Goal: Understand process/instructions

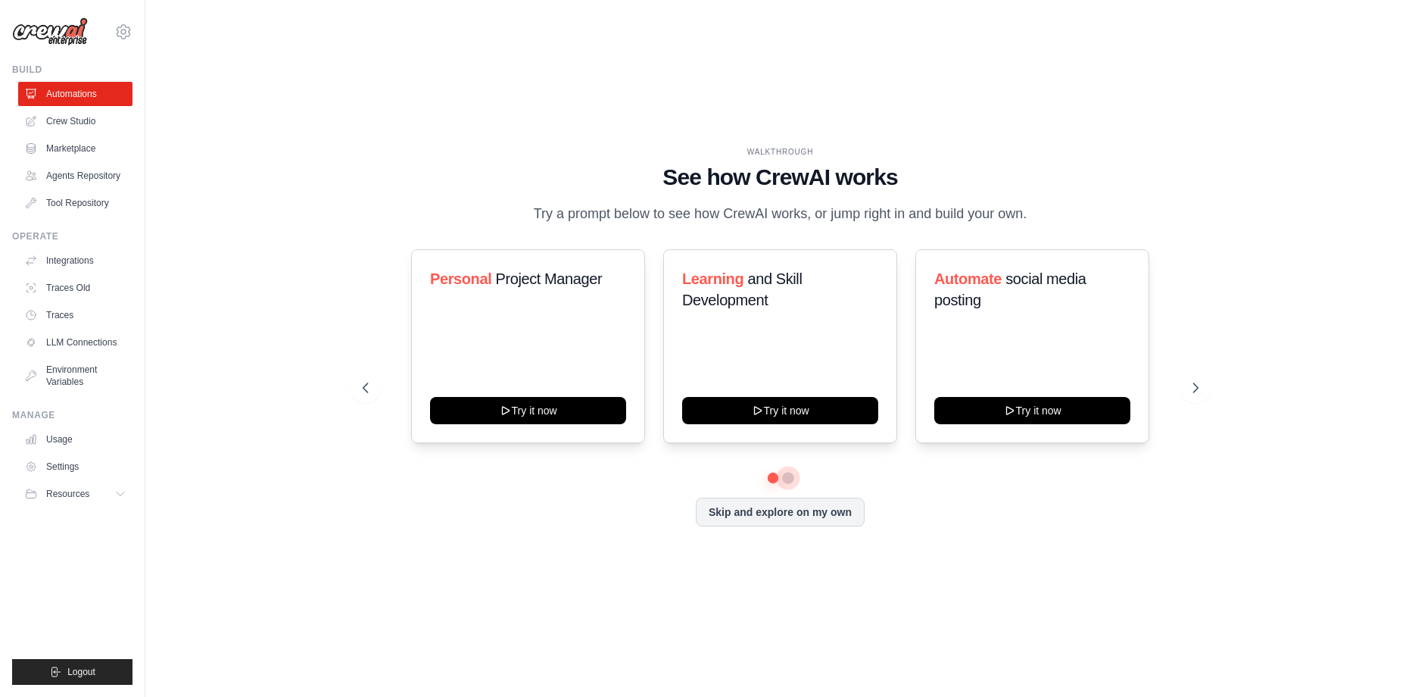
click at [792, 478] on button at bounding box center [788, 478] width 12 height 12
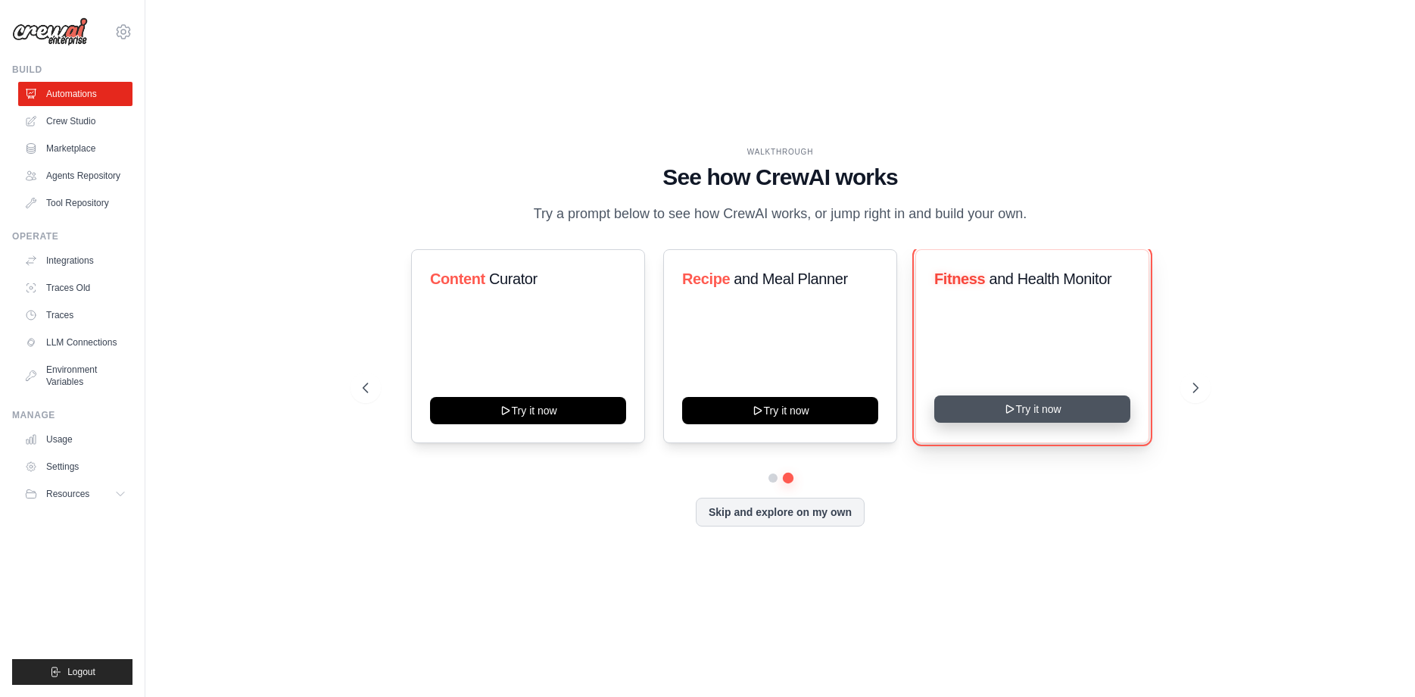
click at [979, 412] on button "Try it now" at bounding box center [1032, 408] width 196 height 27
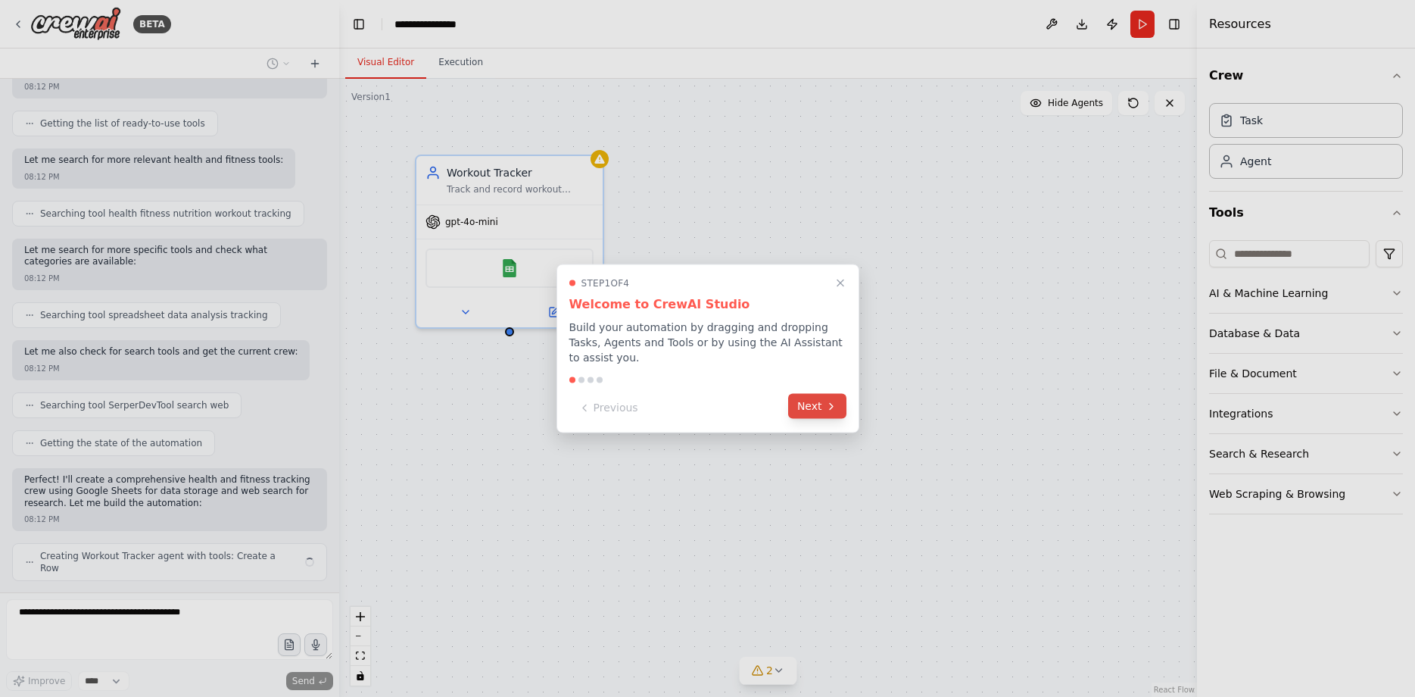
scroll to position [182, 0]
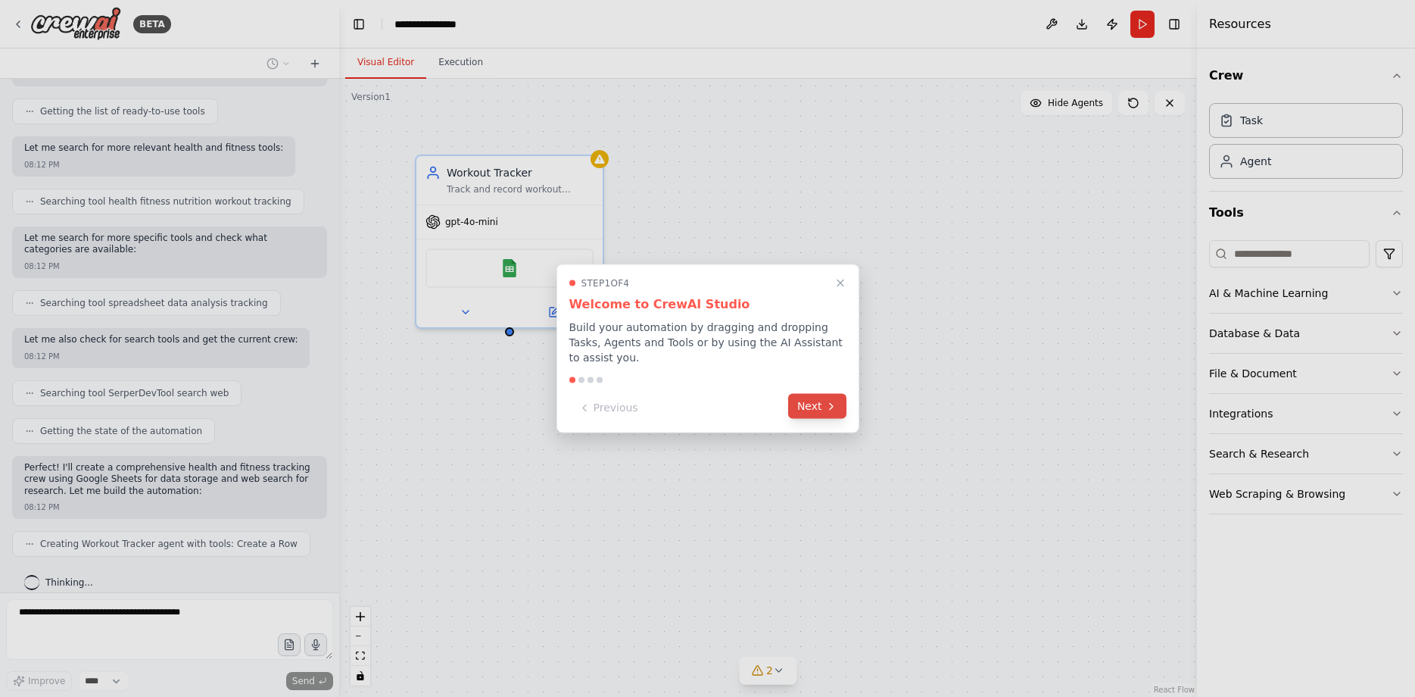
click at [831, 403] on icon at bounding box center [831, 406] width 3 height 6
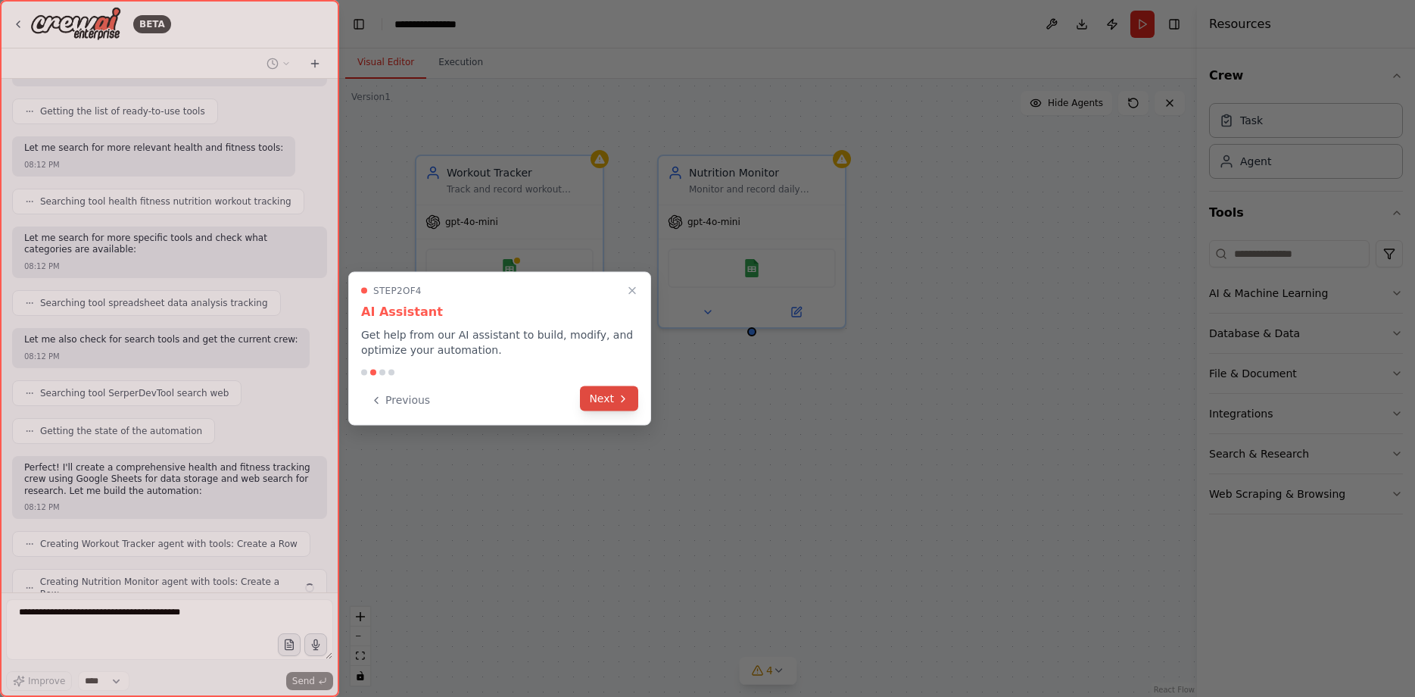
scroll to position [220, 0]
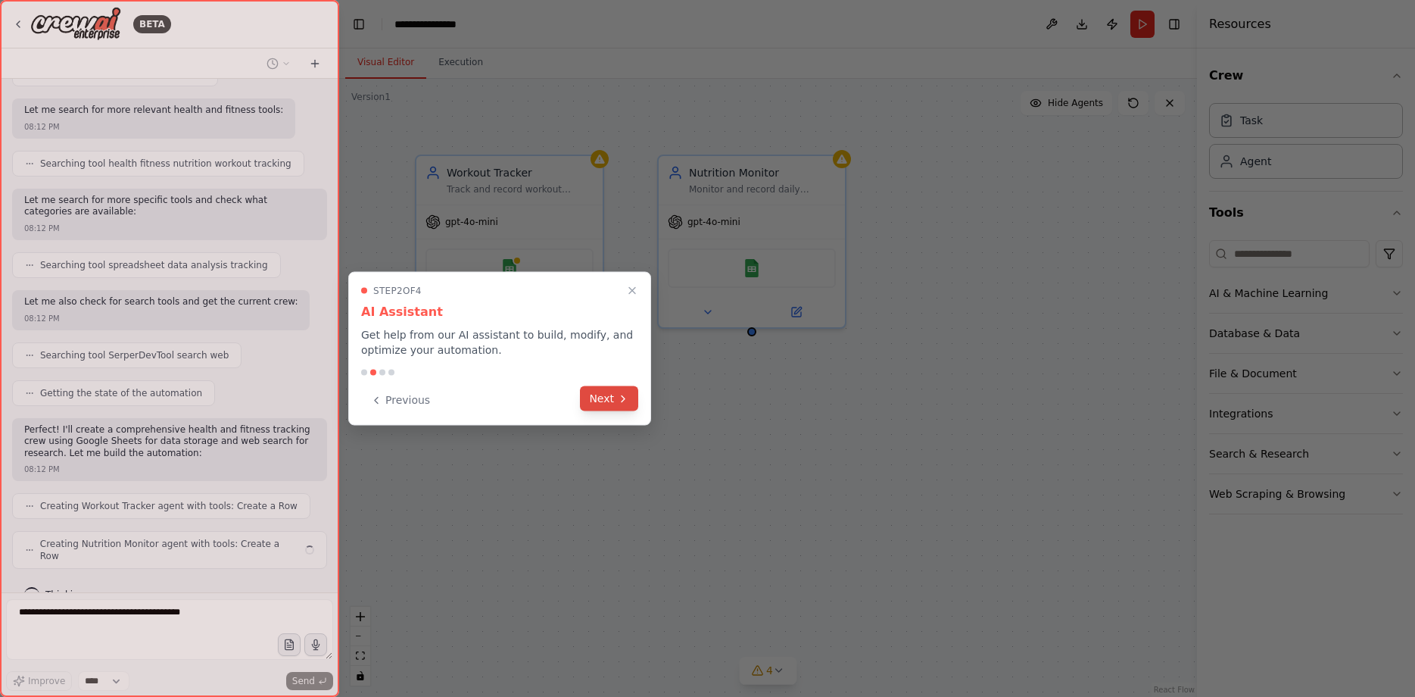
click at [591, 400] on button "Next" at bounding box center [609, 398] width 58 height 25
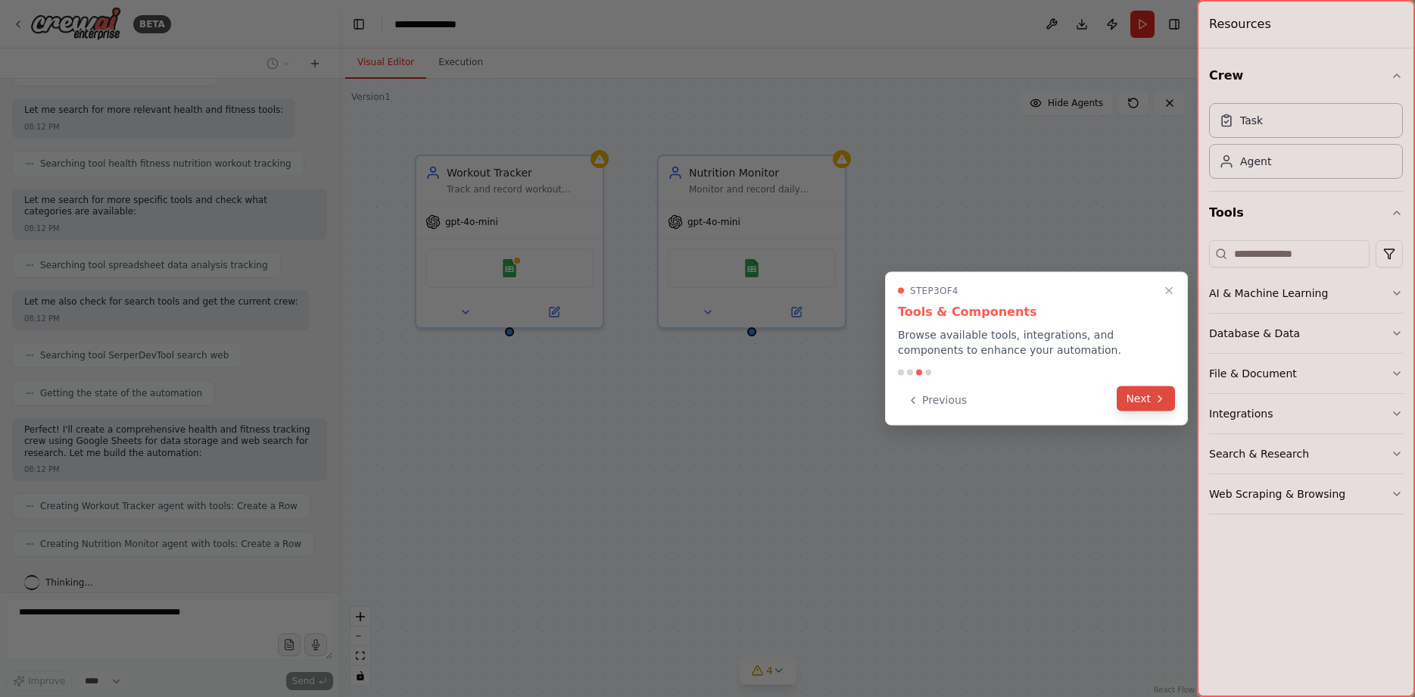
click at [1142, 399] on button "Next" at bounding box center [1146, 398] width 58 height 25
click at [1142, 399] on div at bounding box center [707, 348] width 1415 height 697
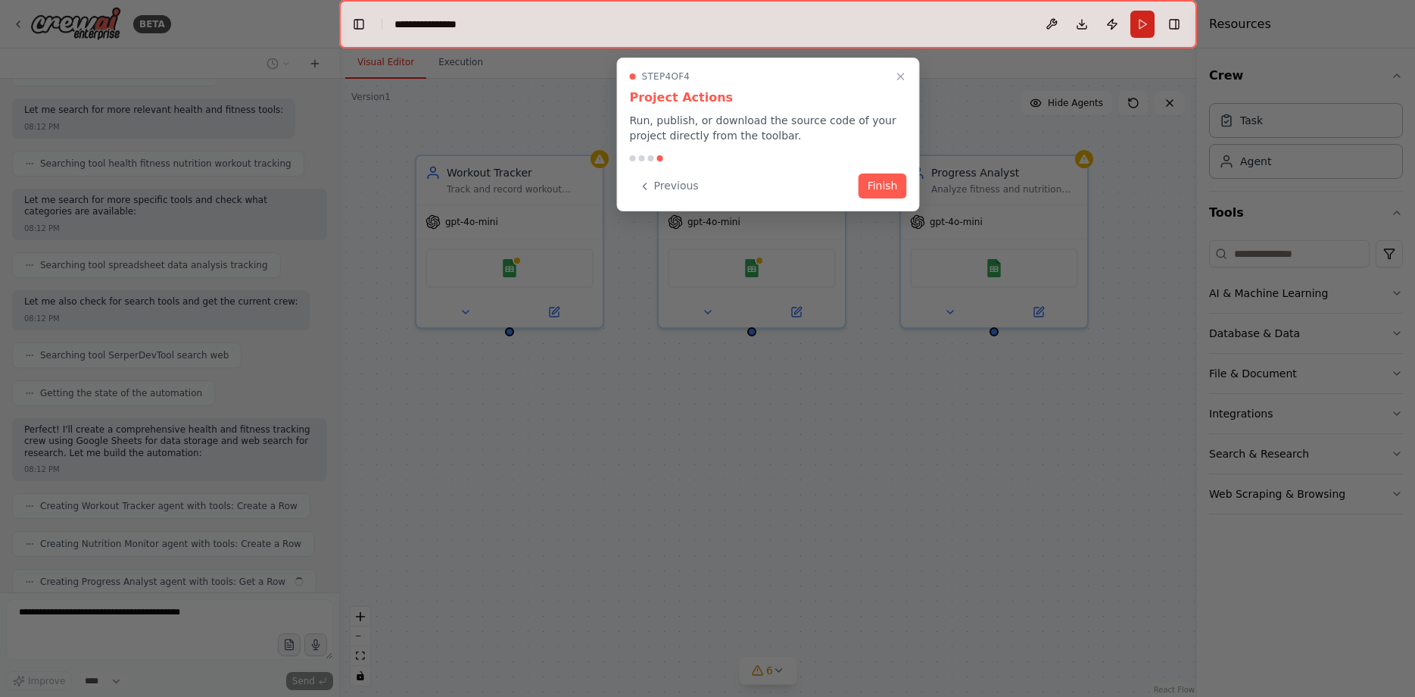
scroll to position [258, 0]
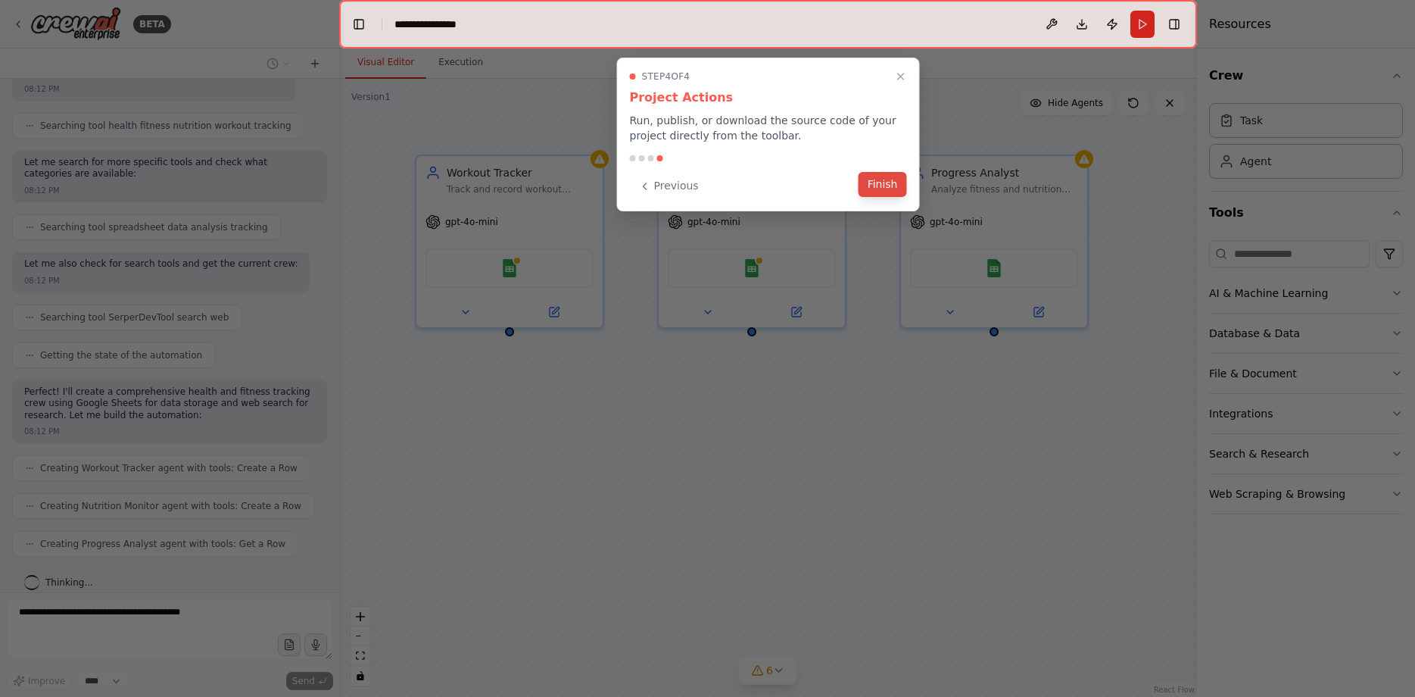
click at [887, 186] on button "Finish" at bounding box center [883, 184] width 48 height 25
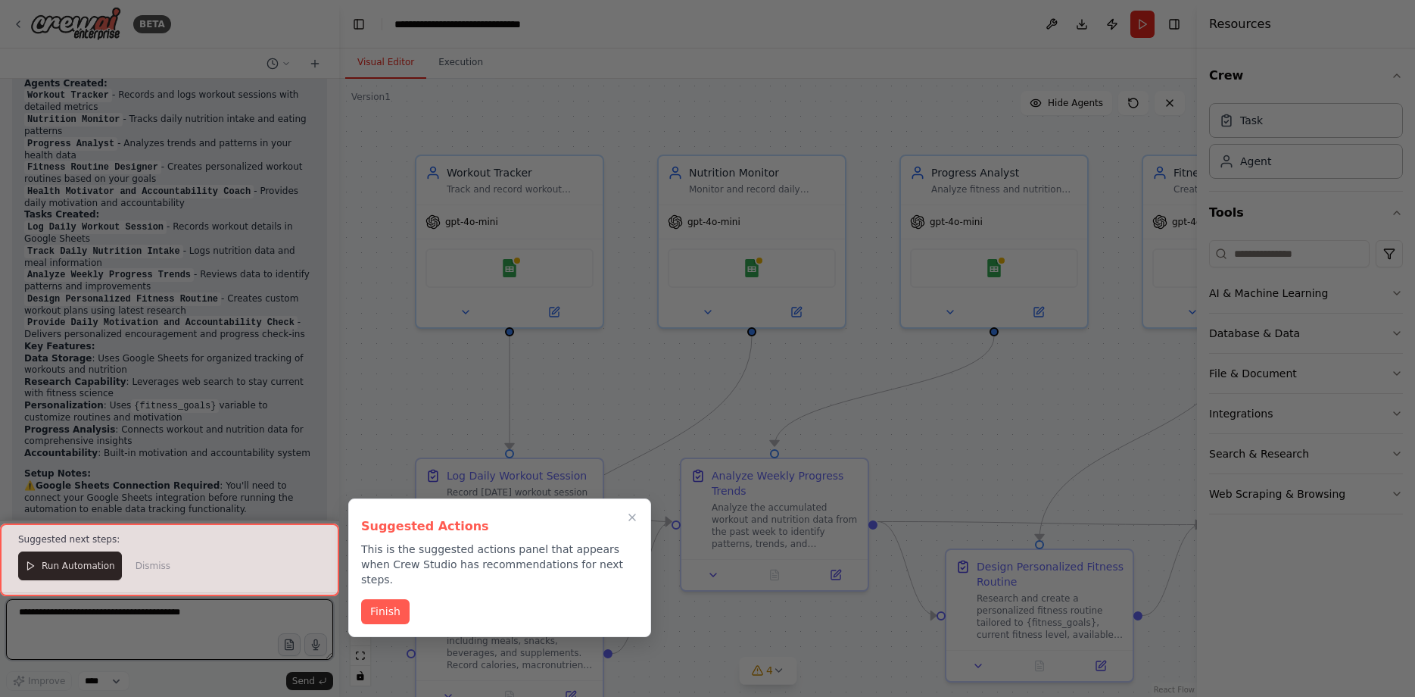
scroll to position [1298, 0]
